Goal: Information Seeking & Learning: Find specific fact

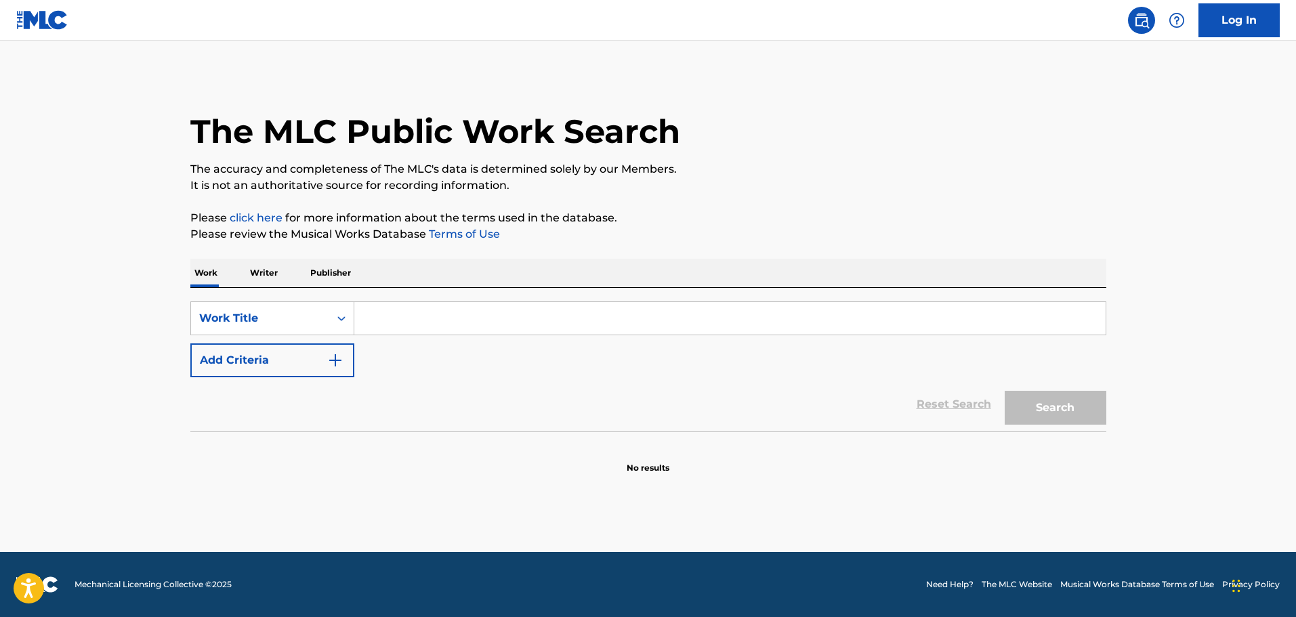
drag, startPoint x: 0, startPoint y: 0, endPoint x: 534, endPoint y: 326, distance: 625.8
click at [534, 326] on input "Search Form" at bounding box center [729, 318] width 751 height 33
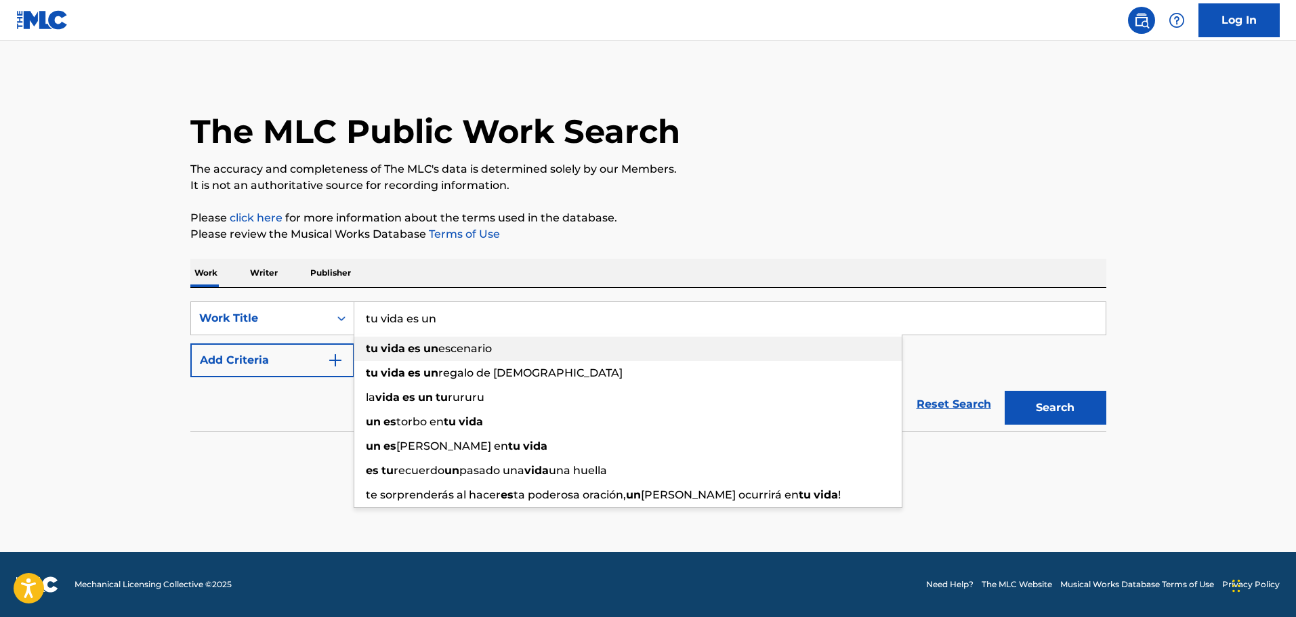
type input "tu vida es un"
click at [435, 352] on strong "un" at bounding box center [430, 348] width 15 height 13
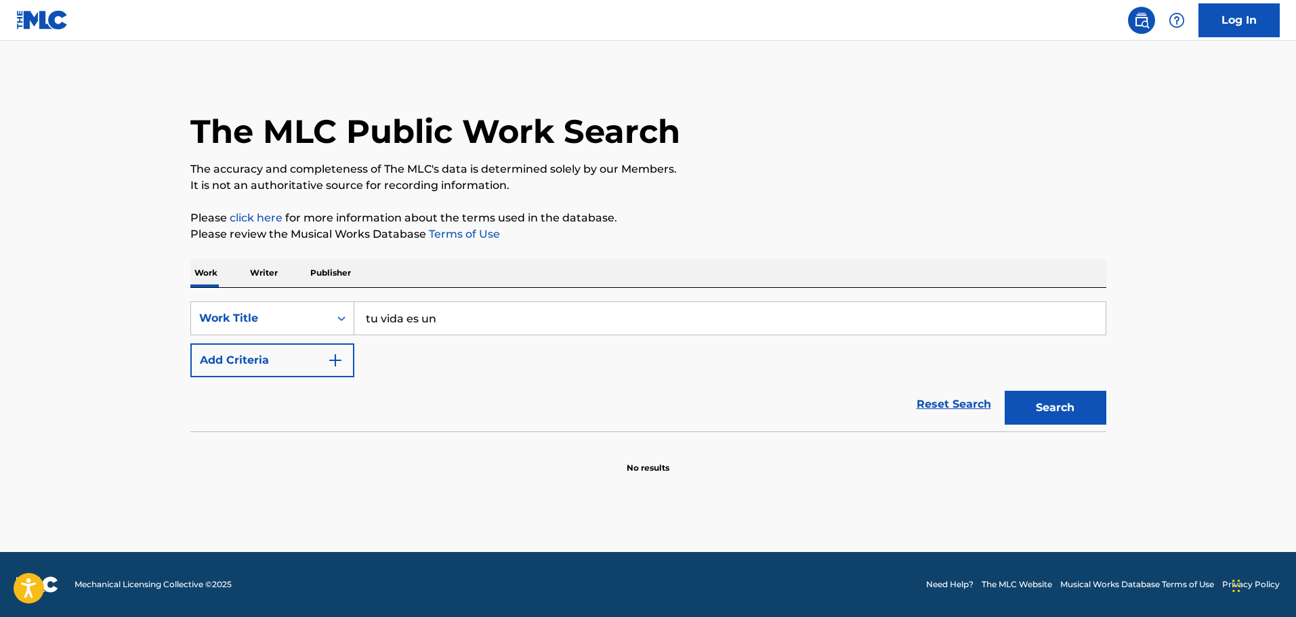
click at [1056, 416] on button "Search" at bounding box center [1055, 408] width 102 height 34
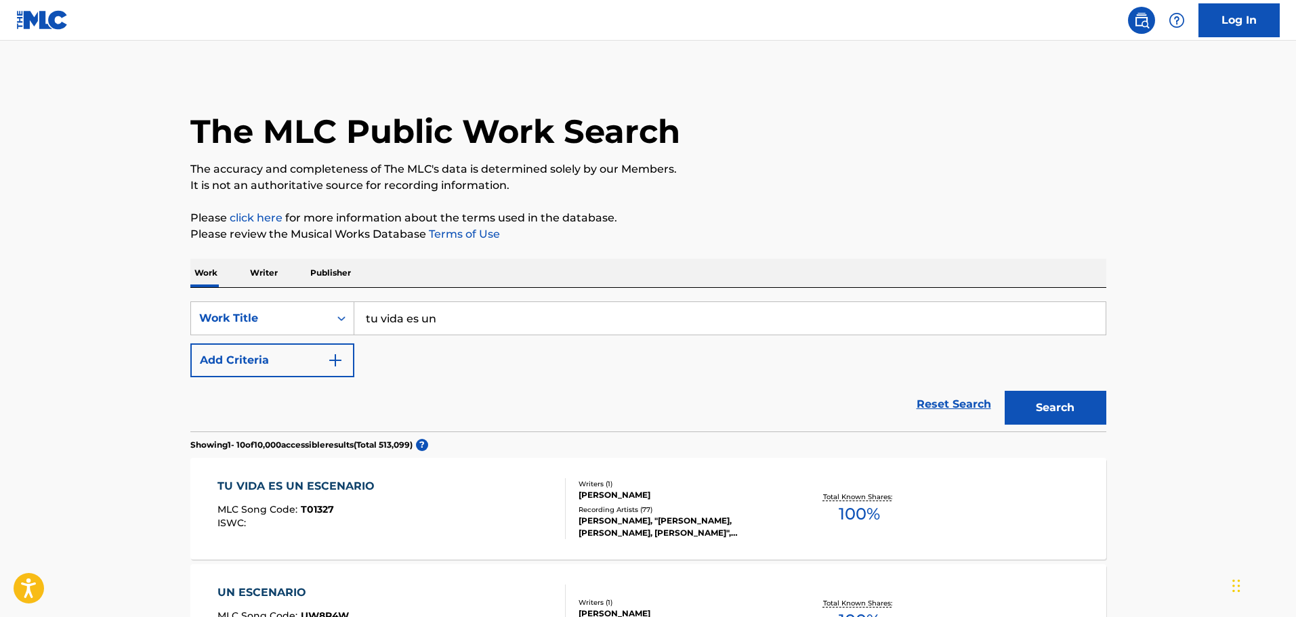
click at [489, 481] on div "TU VIDA ES UN ESCENARIO MLC Song Code : T01327 ISWC :" at bounding box center [391, 508] width 348 height 61
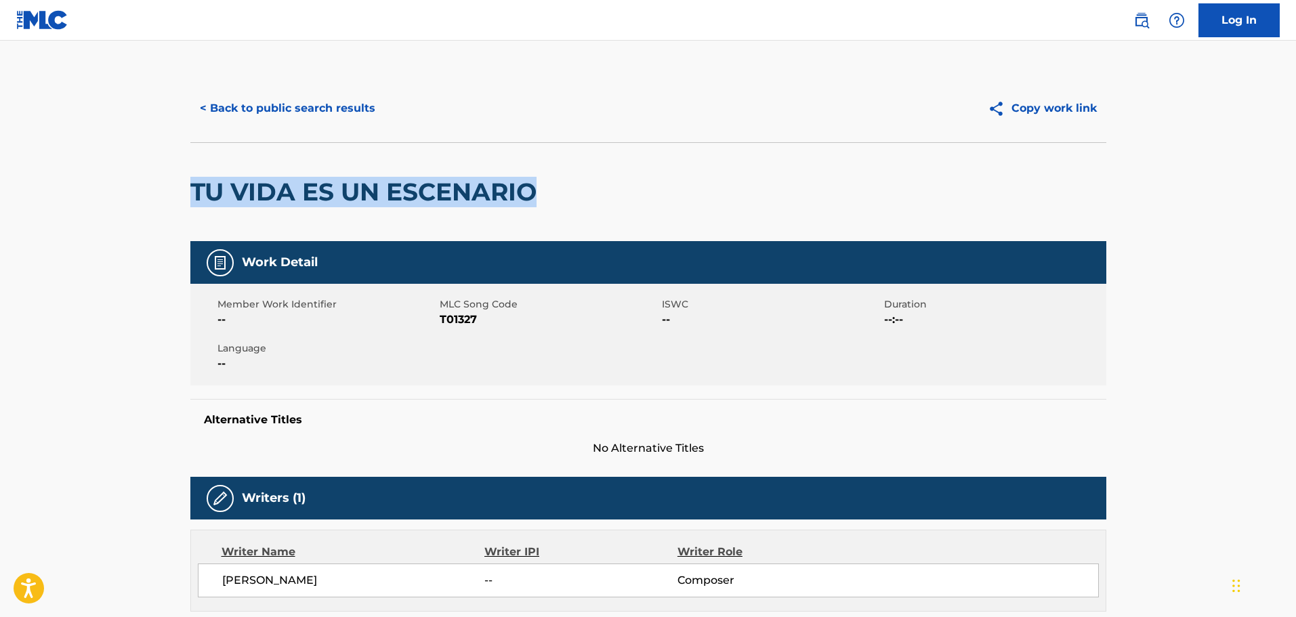
drag, startPoint x: 185, startPoint y: 191, endPoint x: 531, endPoint y: 199, distance: 346.2
copy h2 "TU VIDA ES UN ESCENARIO"
